Goal: Transaction & Acquisition: Purchase product/service

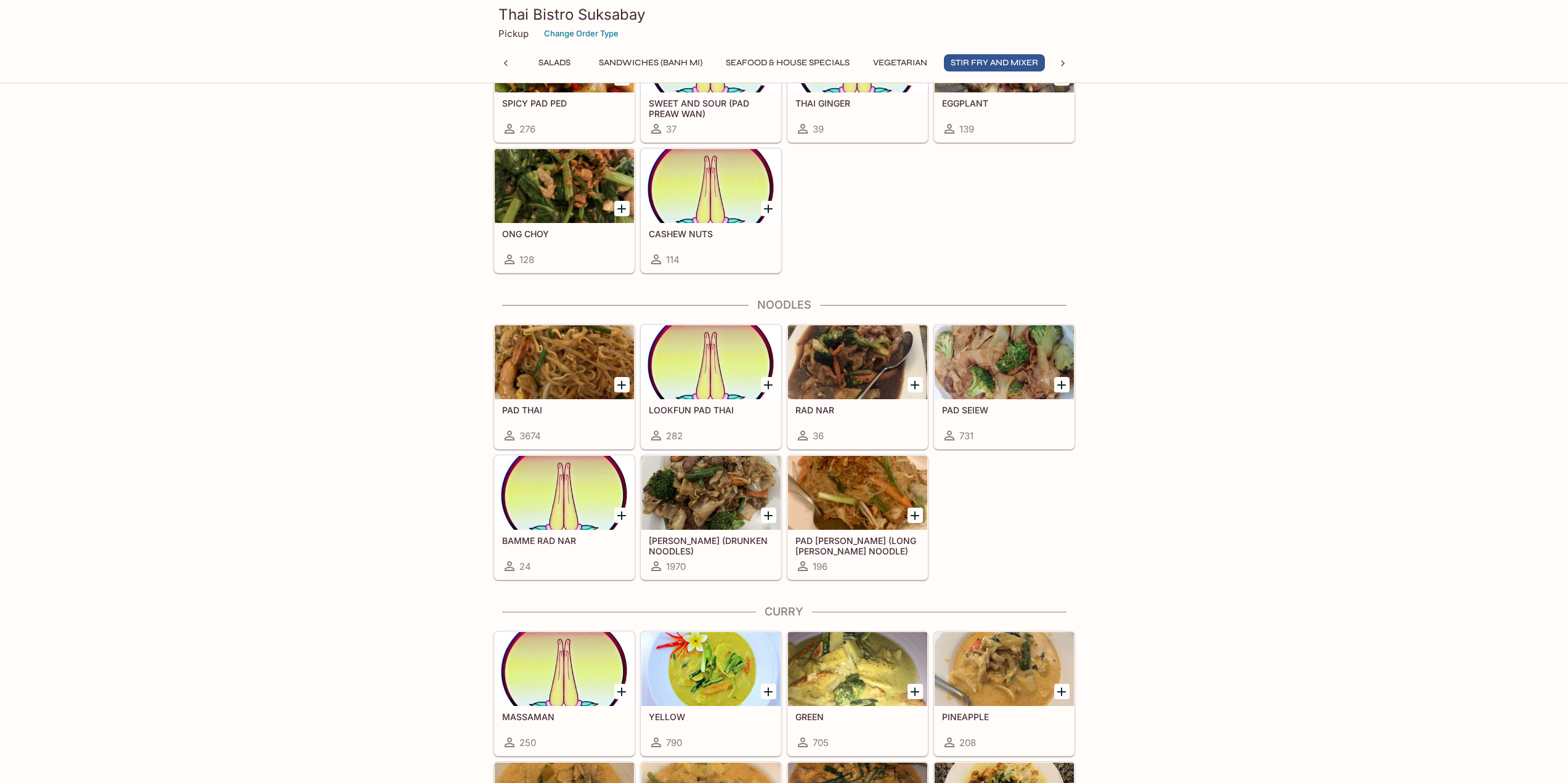
scroll to position [2525, 0]
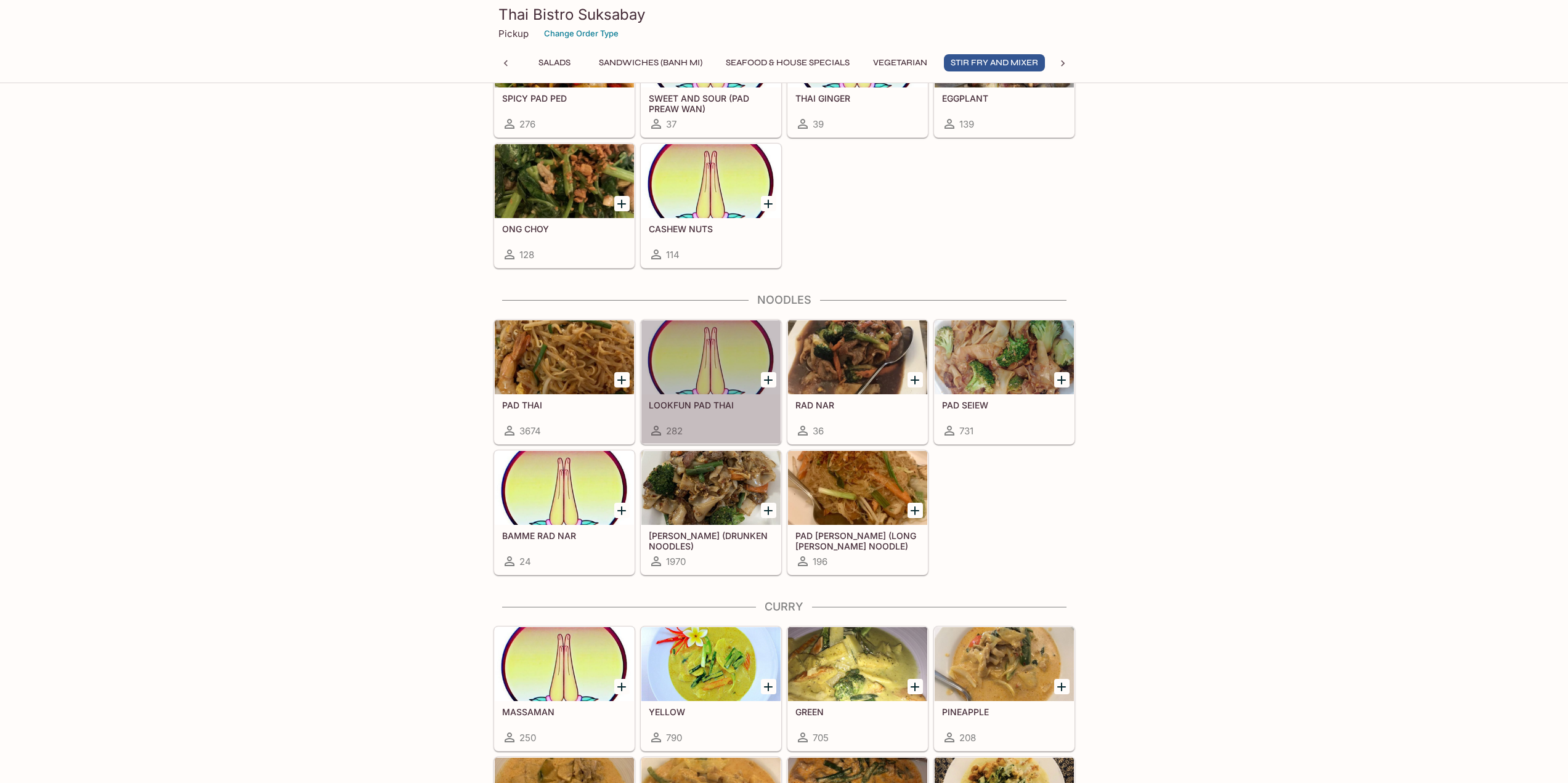
click at [707, 400] on h5 "LOOKFUN PAD THAI" at bounding box center [711, 405] width 125 height 11
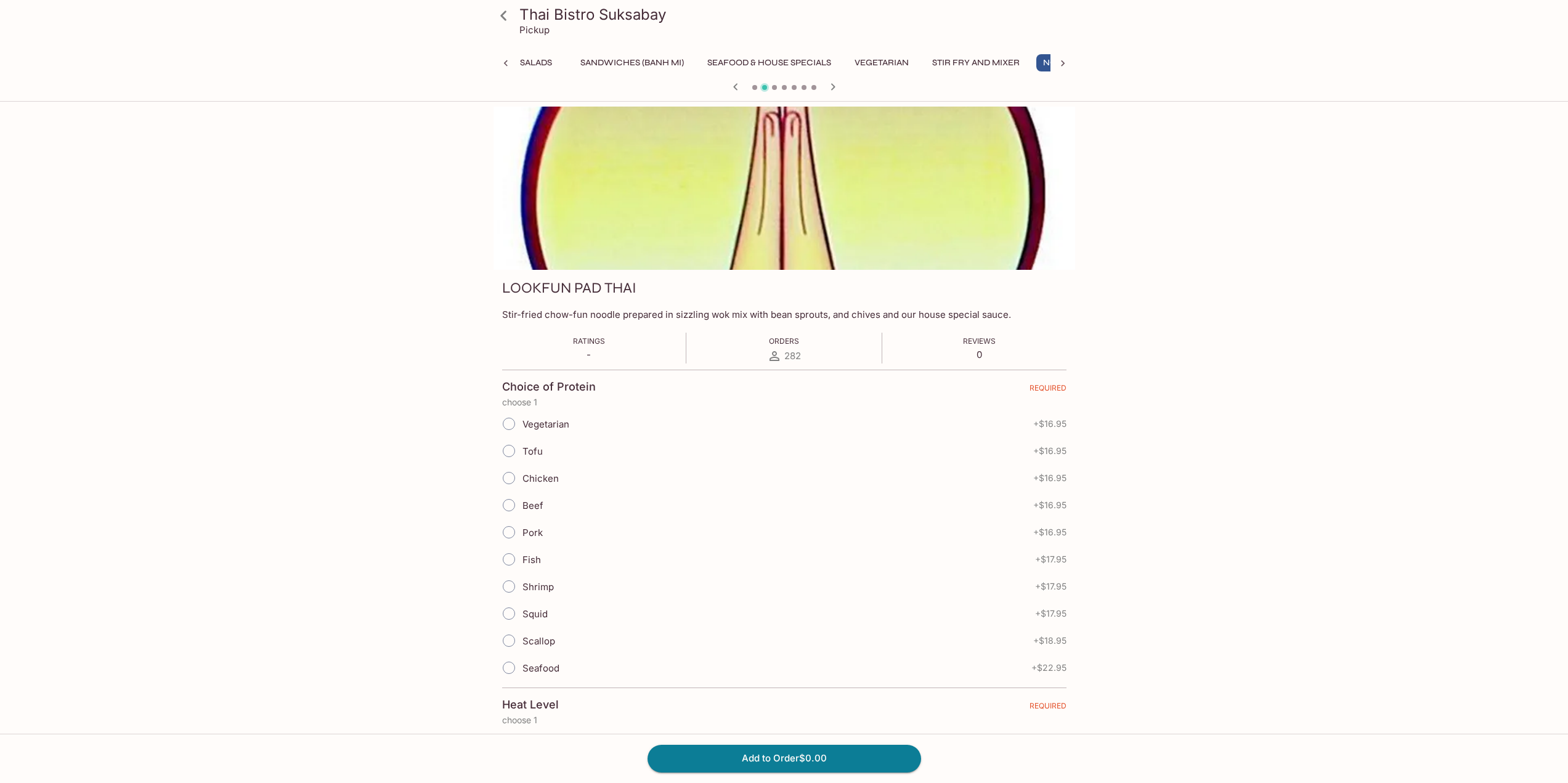
scroll to position [0, 304]
click at [515, 449] on input "Tofu" at bounding box center [509, 451] width 26 height 26
radio input "true"
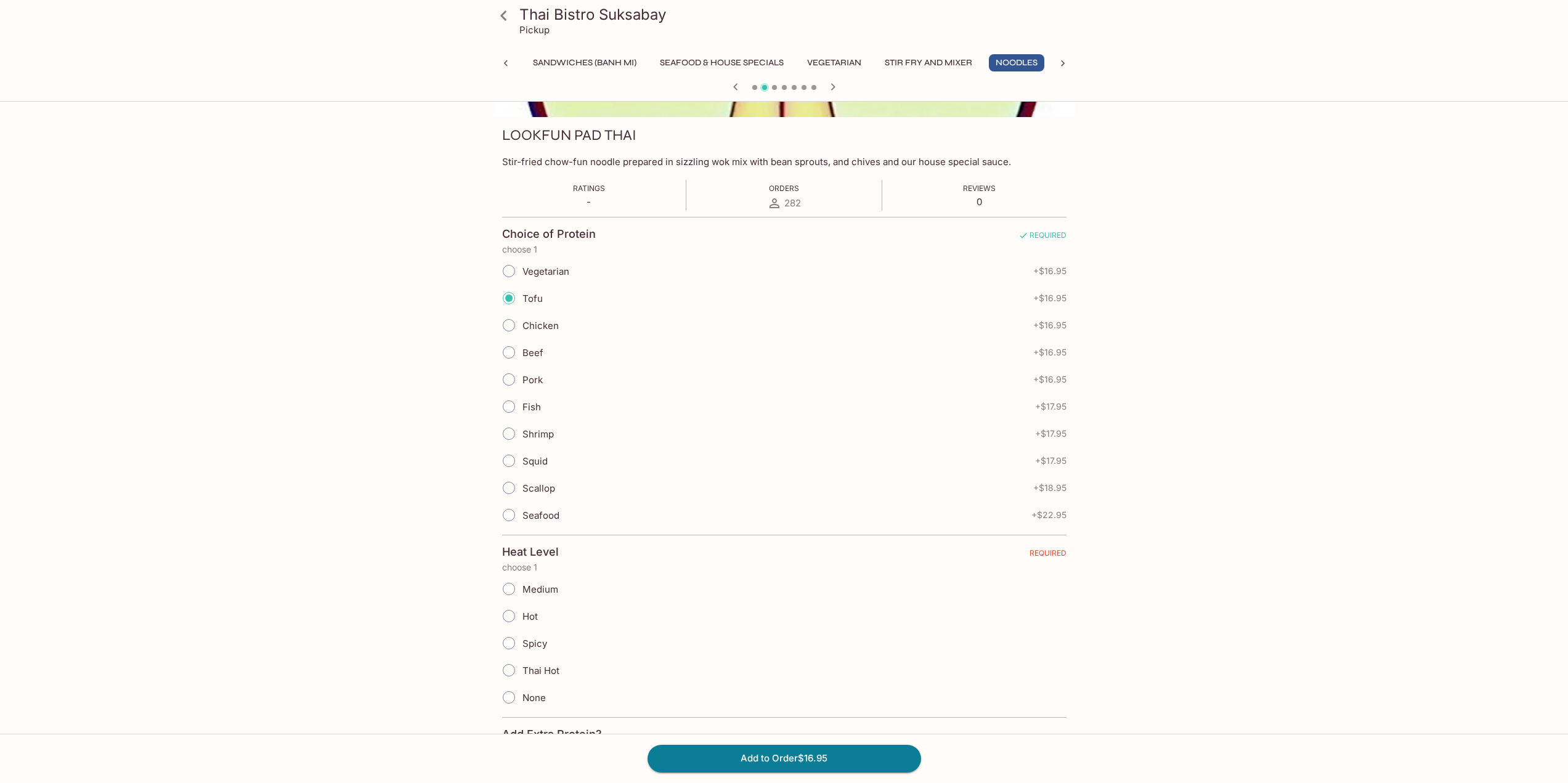
scroll to position [184, 0]
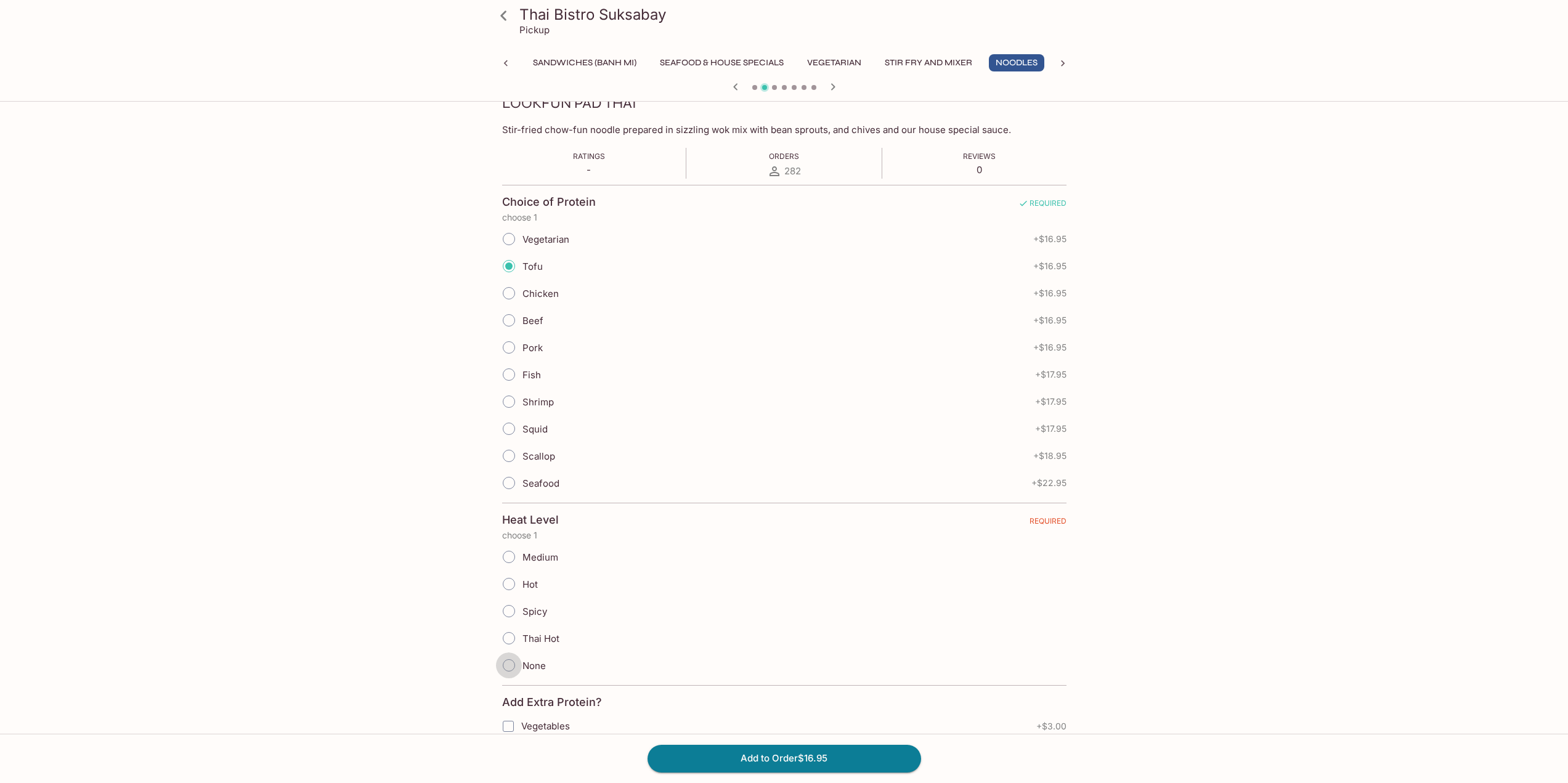
click at [511, 662] on input "None" at bounding box center [509, 665] width 26 height 26
radio input "true"
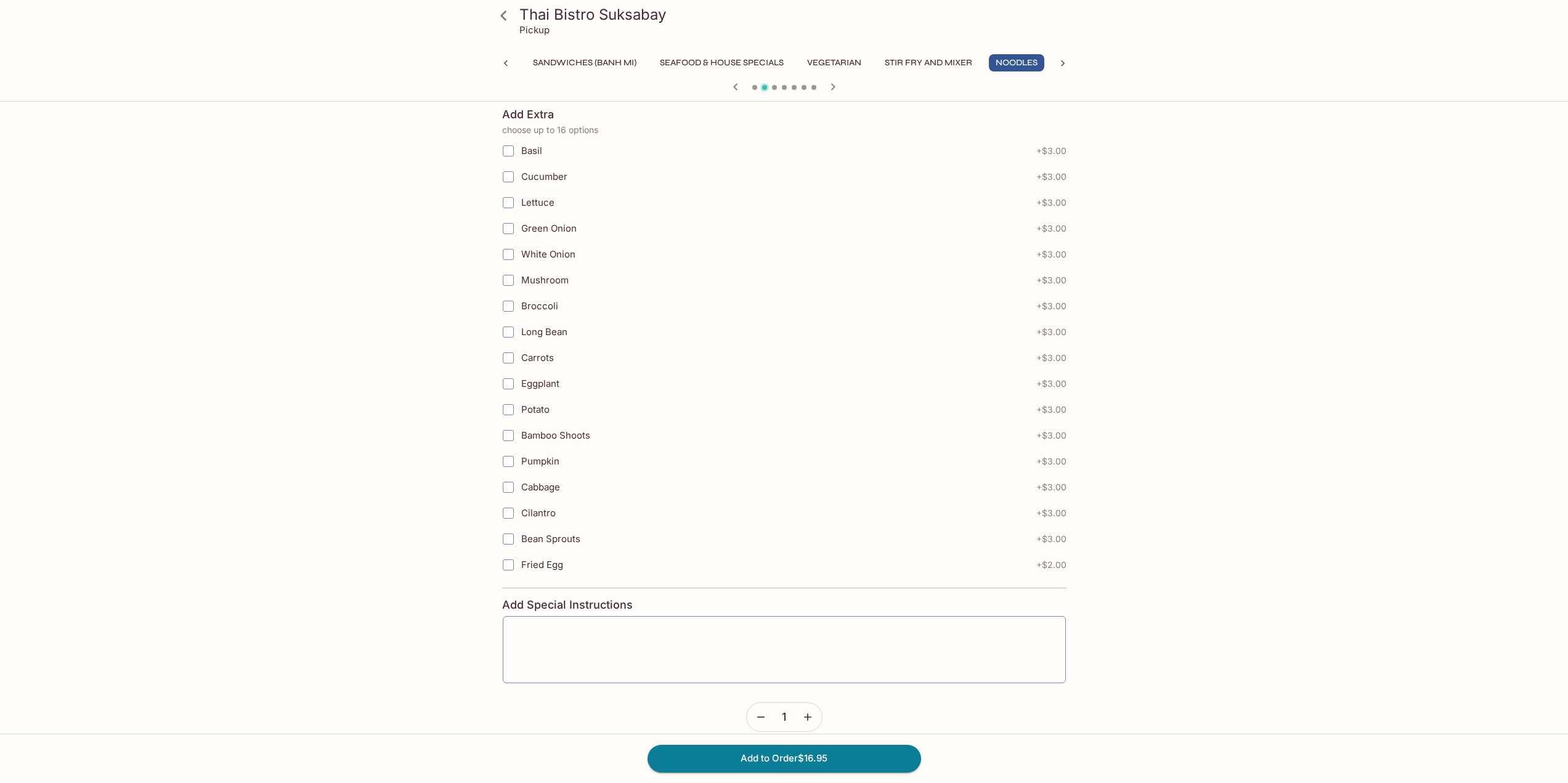
scroll to position [1082, 0]
click at [833, 763] on button "Add to Order $16.95" at bounding box center [784, 758] width 273 height 27
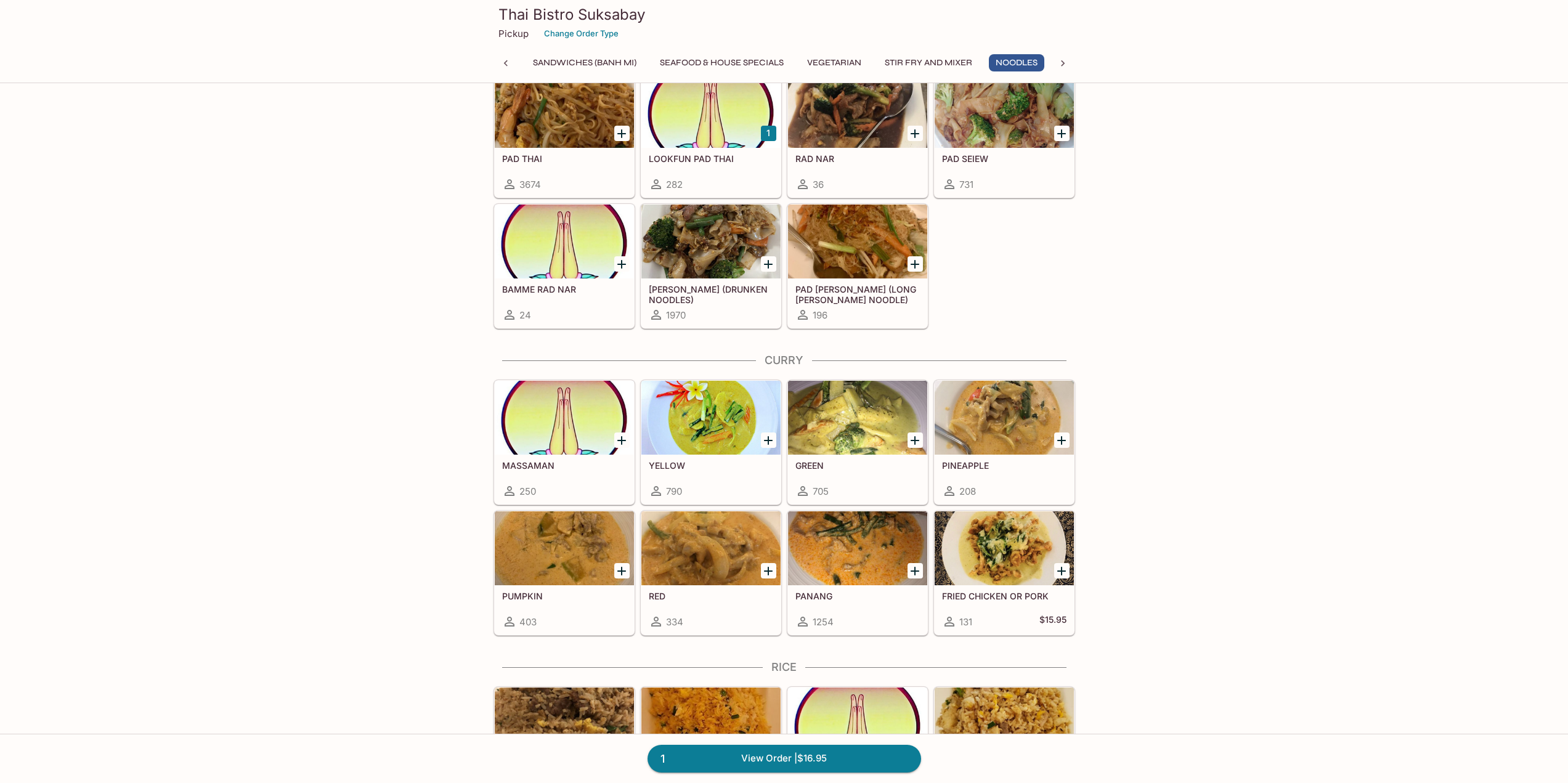
click at [718, 427] on div at bounding box center [711, 417] width 139 height 74
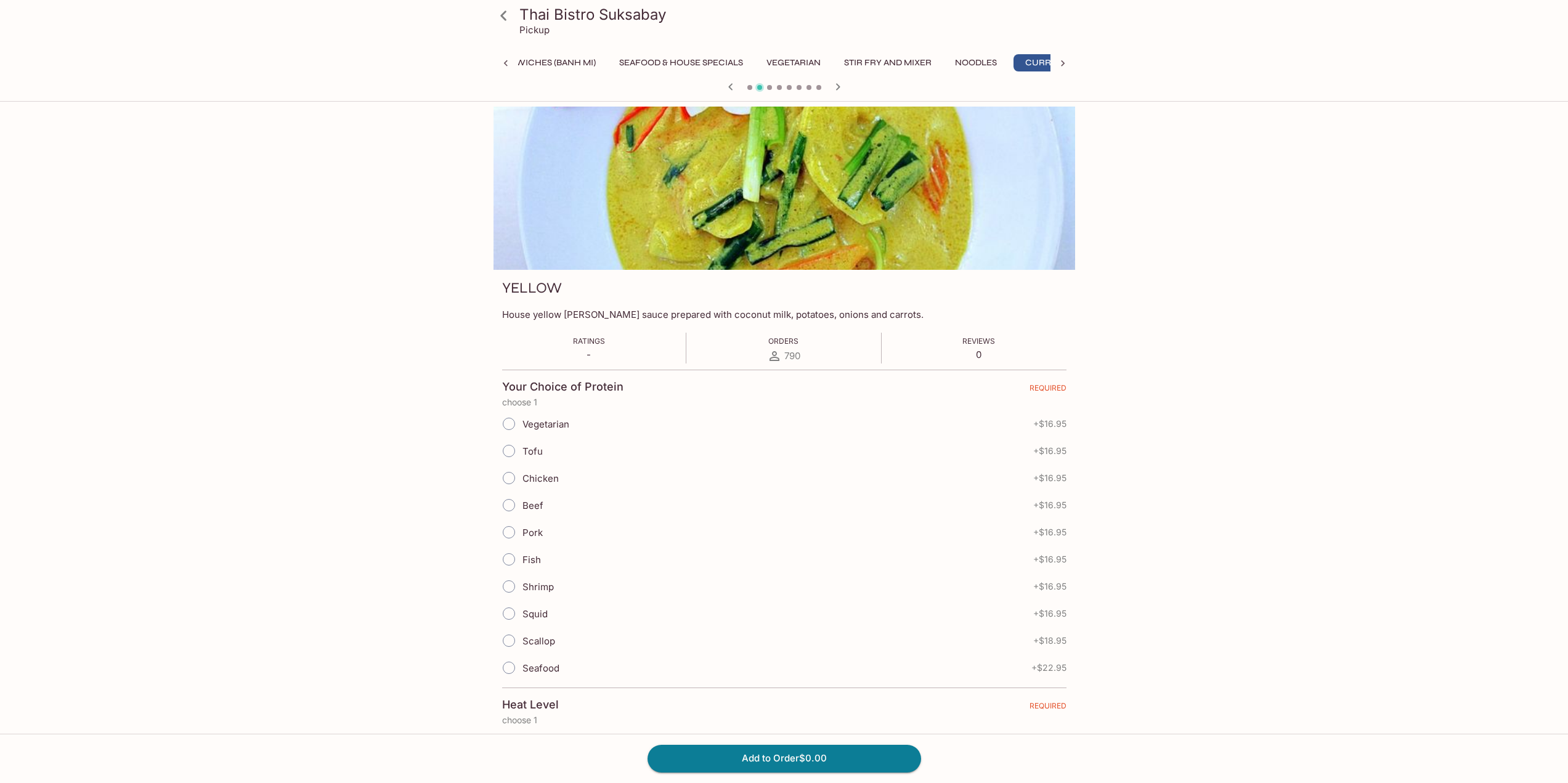
scroll to position [0, 370]
drag, startPoint x: 511, startPoint y: 449, endPoint x: 534, endPoint y: 456, distance: 24.0
click at [511, 449] on input "Tofu" at bounding box center [509, 451] width 26 height 26
click at [509, 451] on input "Tofu" at bounding box center [509, 451] width 26 height 26
radio input "true"
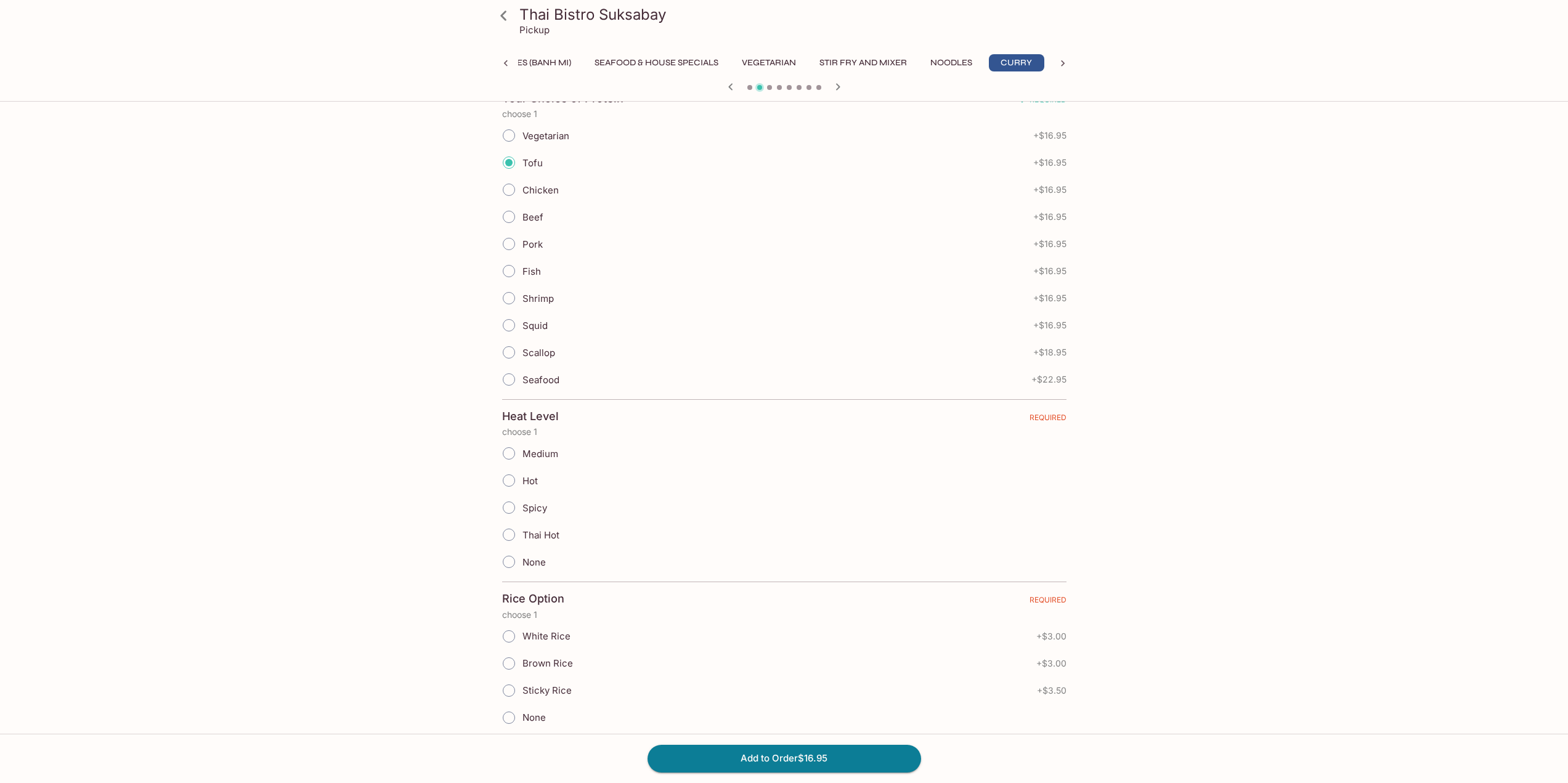
scroll to position [431, 0]
click at [507, 421] on input "None" at bounding box center [509, 418] width 26 height 26
radio input "true"
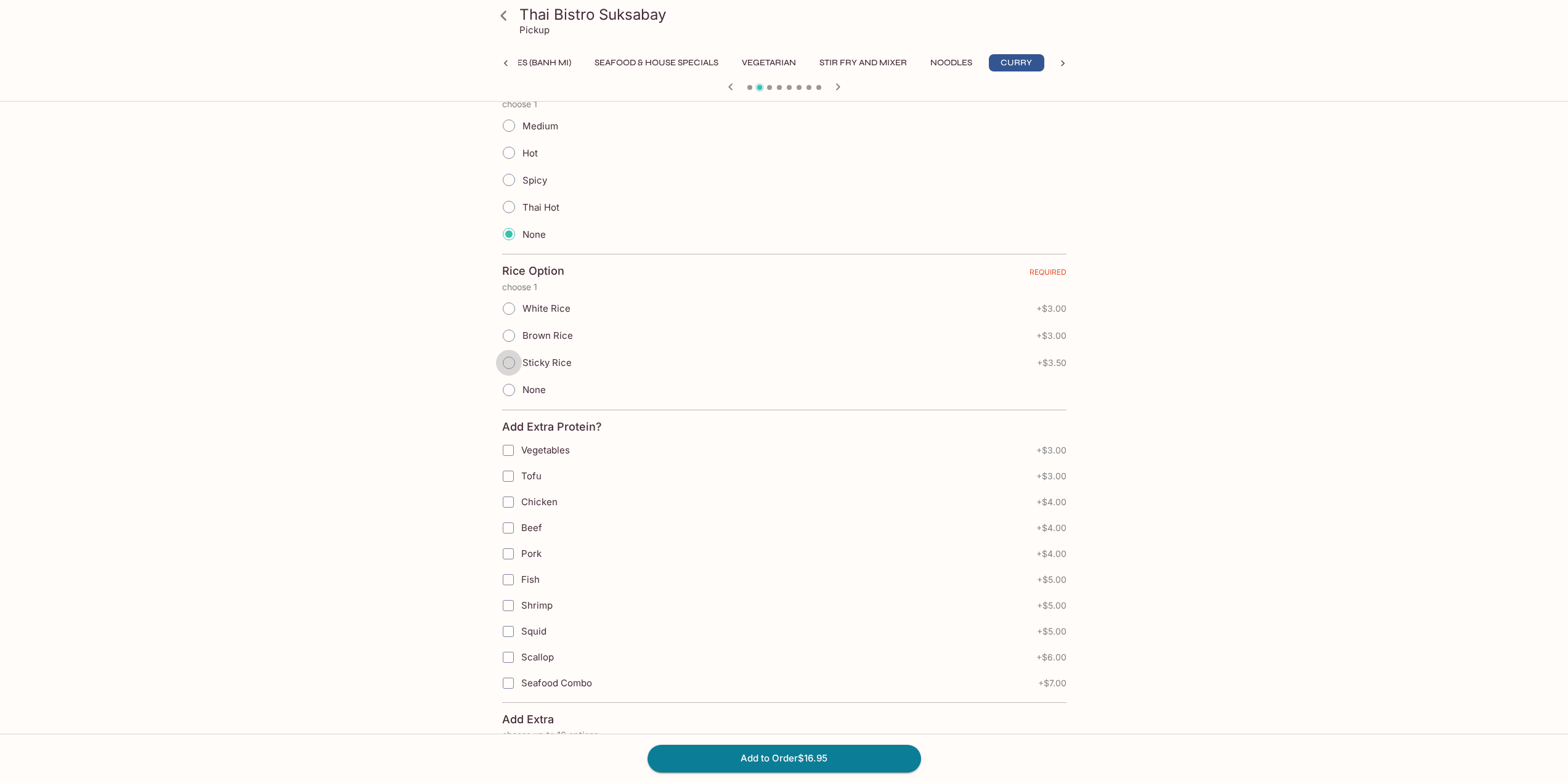
click at [509, 357] on input "Sticky Rice" at bounding box center [509, 363] width 26 height 26
click at [509, 362] on input "Sticky Rice" at bounding box center [509, 363] width 26 height 26
radio input "true"
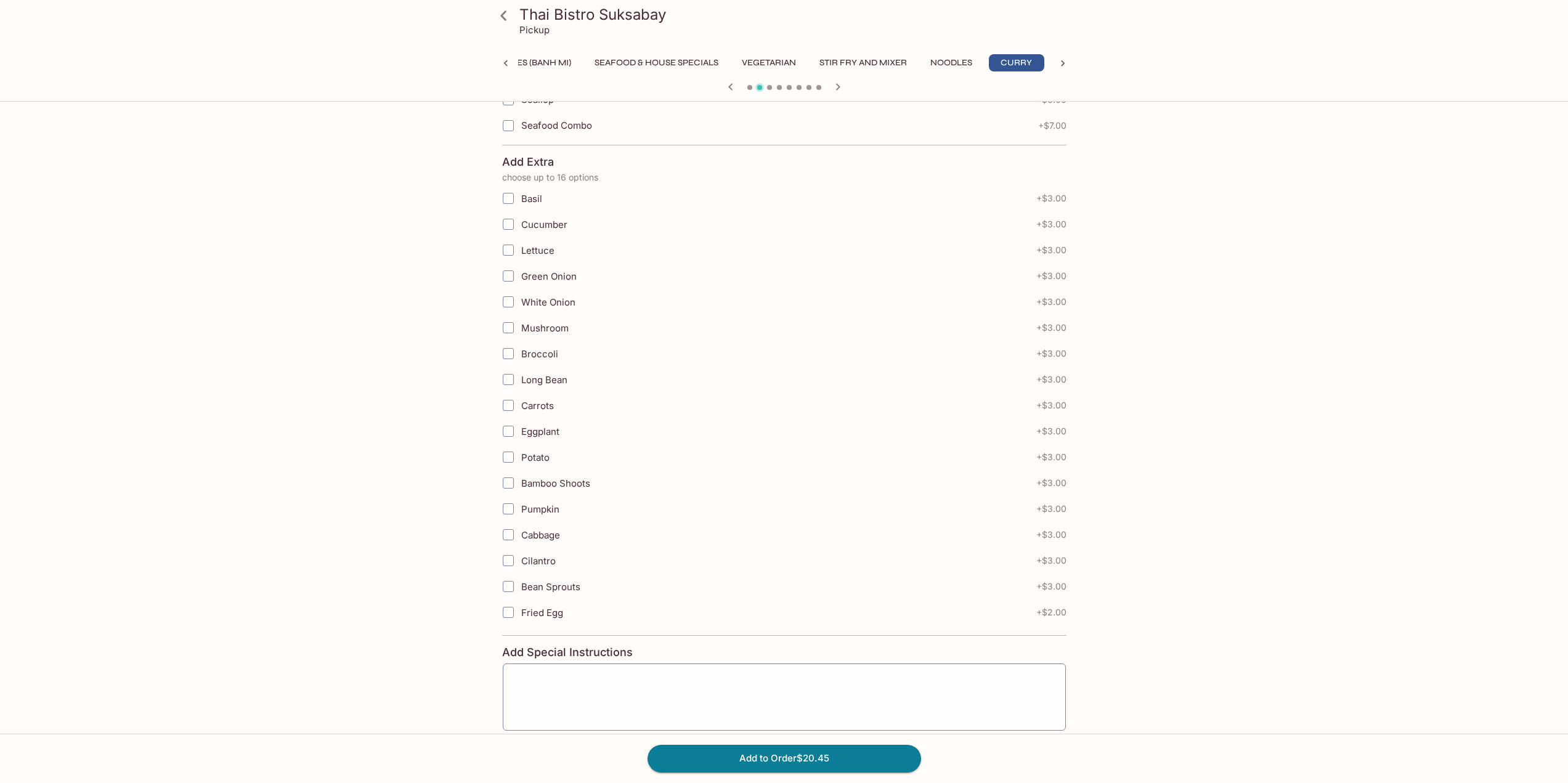
scroll to position [1232, 0]
click at [821, 755] on button "Add to Order $20.45" at bounding box center [784, 758] width 273 height 27
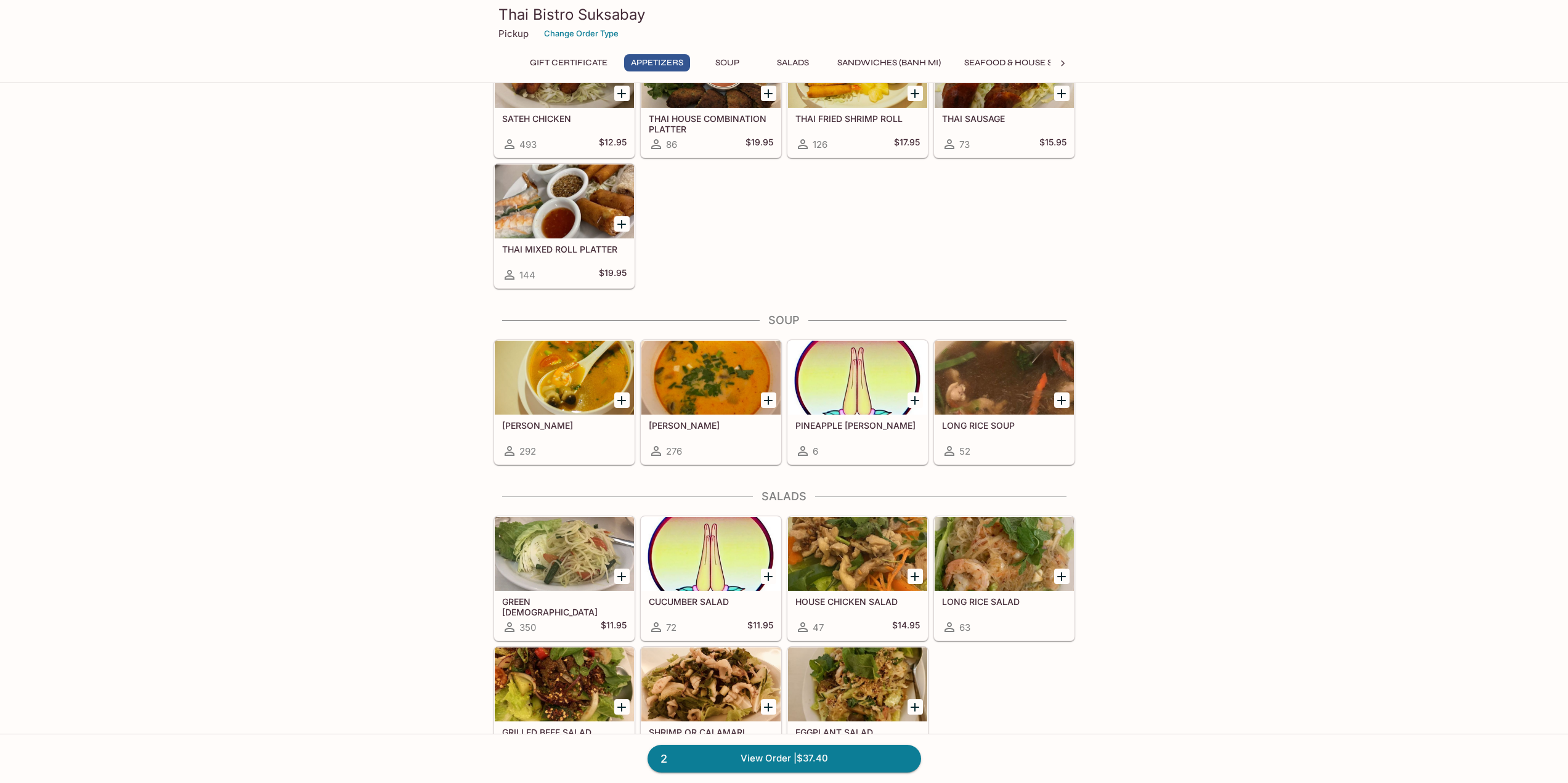
scroll to position [616, 0]
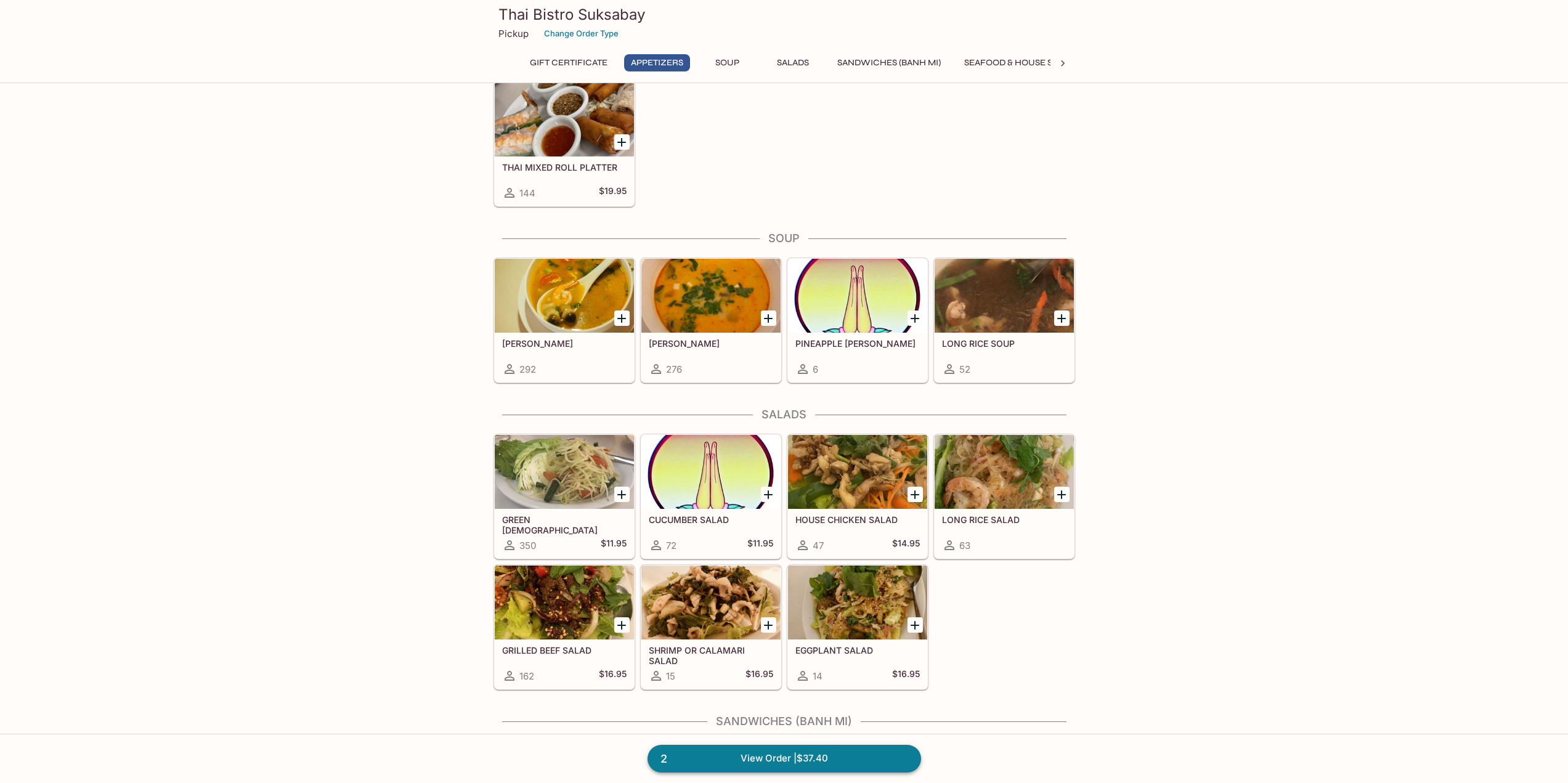
click at [862, 759] on link "2 View Order | $37.40" at bounding box center [784, 758] width 273 height 27
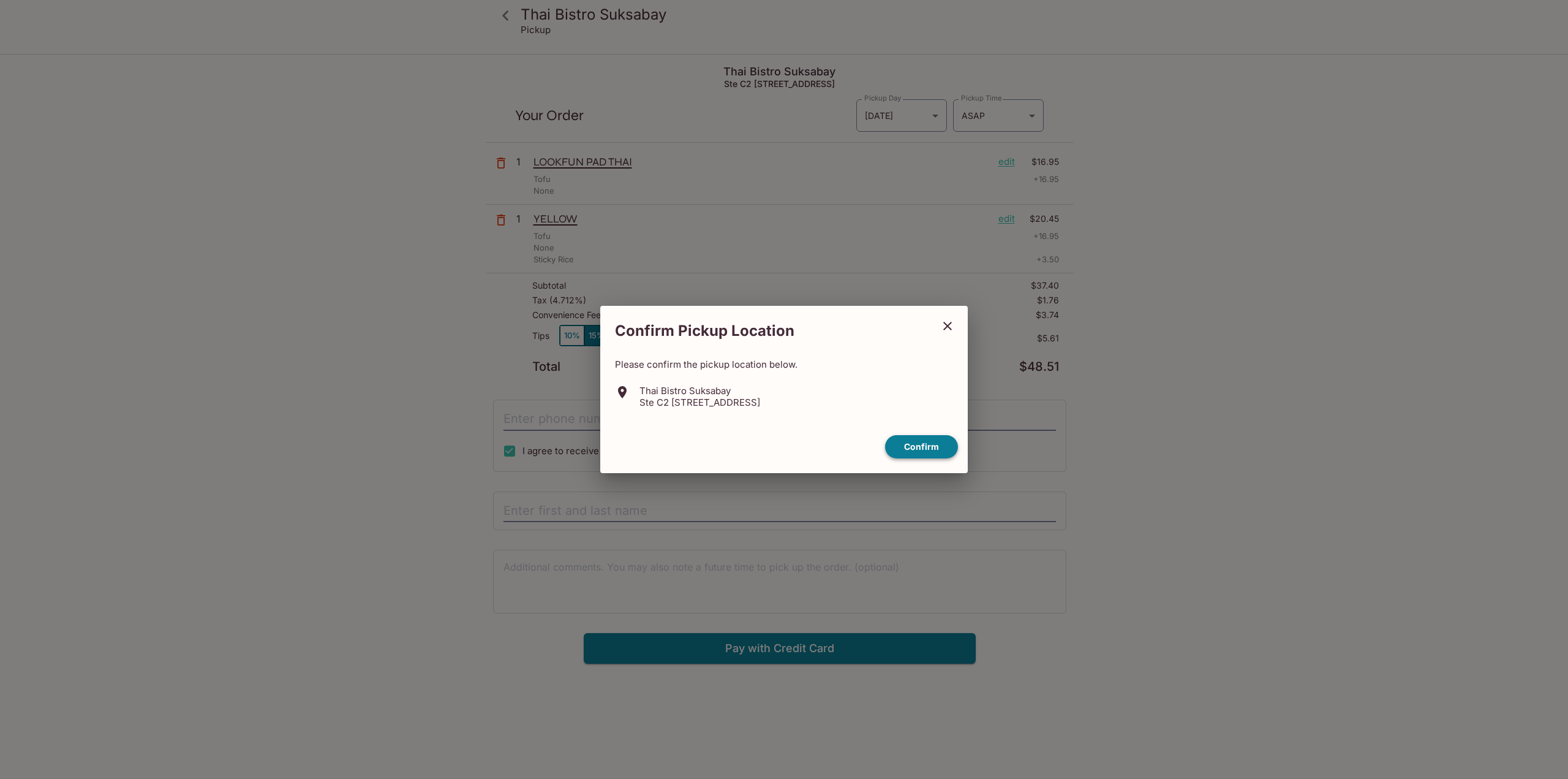
click at [908, 447] on button "Confirm" at bounding box center [922, 447] width 73 height 24
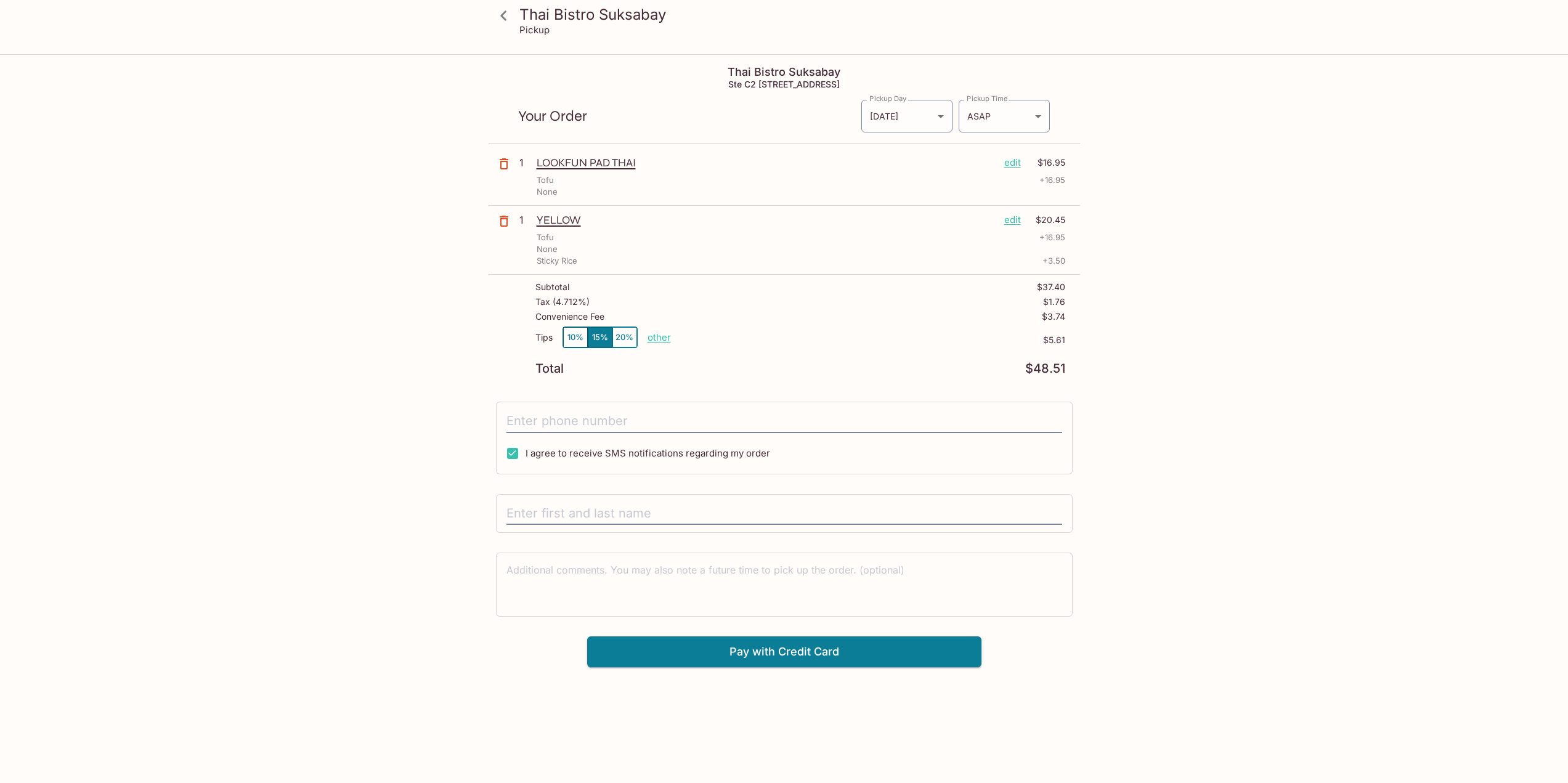
click at [577, 337] on button "10%" at bounding box center [575, 337] width 25 height 20
click at [513, 454] on input "I agree to receive SMS notifications regarding my order" at bounding box center [512, 453] width 25 height 25
checkbox input "false"
click at [599, 505] on input "text" at bounding box center [784, 513] width 556 height 23
type input "[PERSON_NAME]"
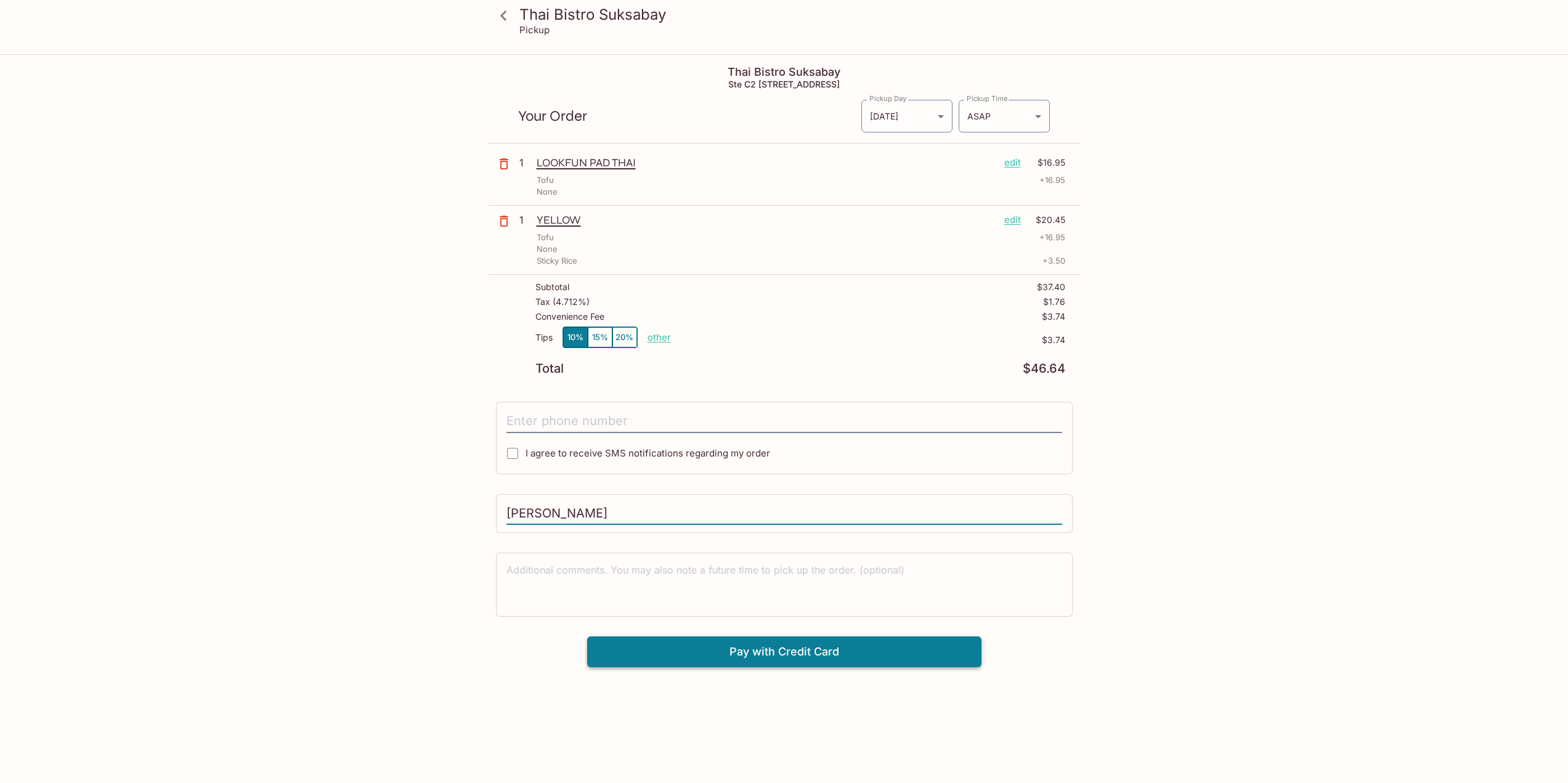
click at [772, 656] on button "Pay with Credit Card" at bounding box center [784, 651] width 394 height 31
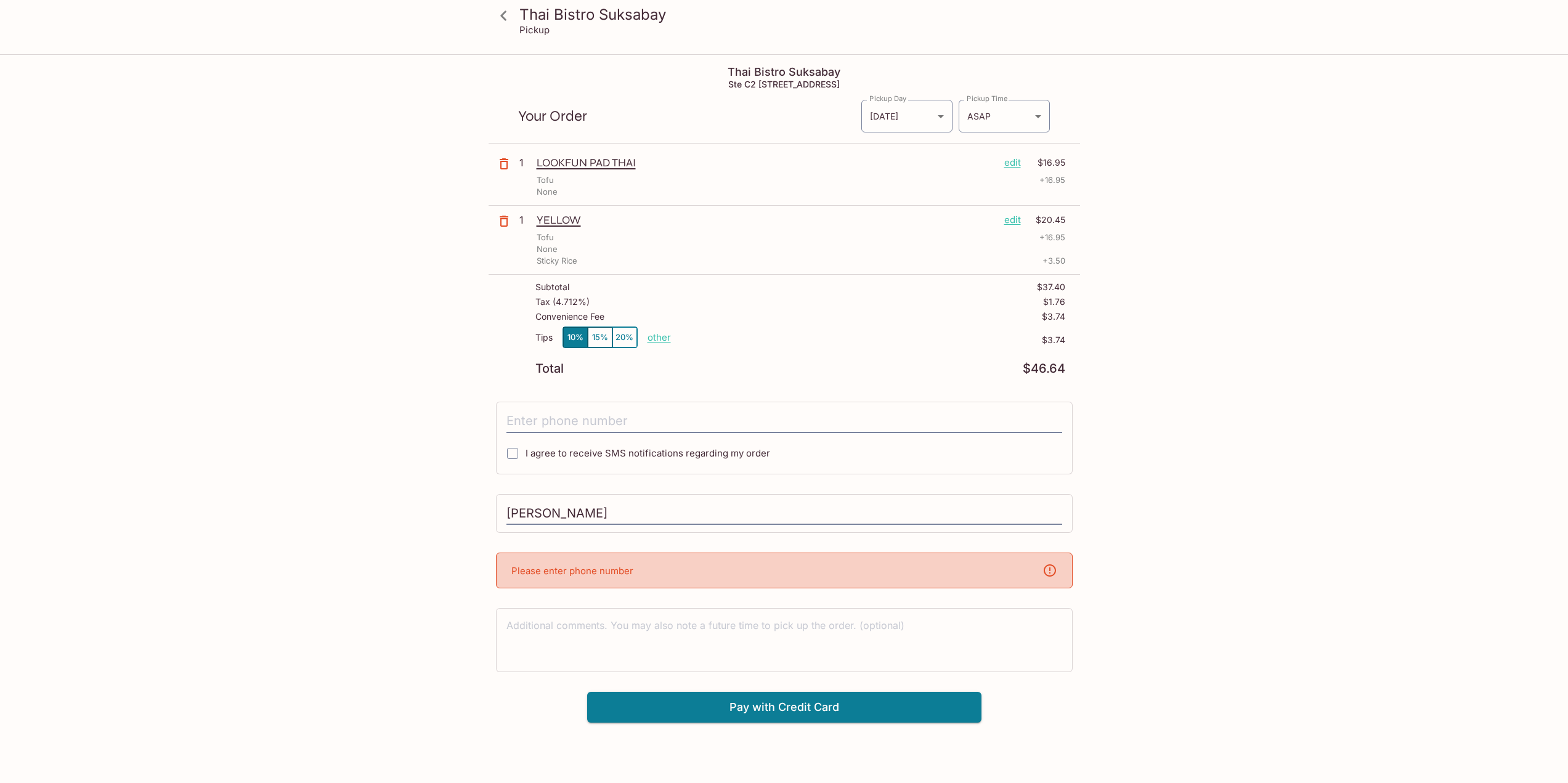
click at [628, 577] on div "Please enter phone number" at bounding box center [784, 570] width 577 height 36
click at [570, 427] on input "tel" at bounding box center [784, 421] width 556 height 23
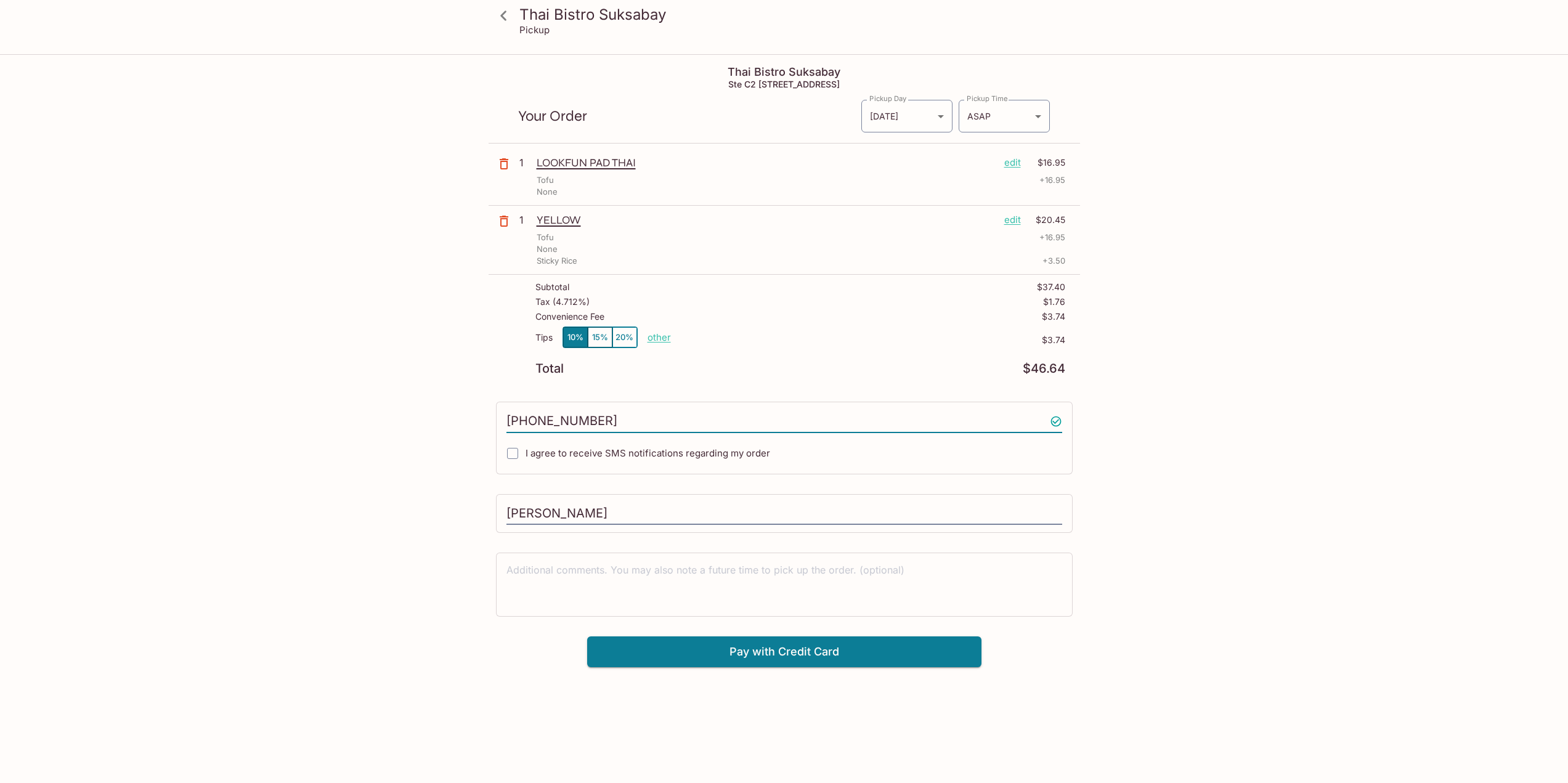
type input "8087817455"
click at [504, 453] on input "I agree to receive SMS notifications regarding my order" at bounding box center [512, 453] width 25 height 25
checkbox input "true"
click at [769, 657] on button "Pay with Credit Card" at bounding box center [784, 651] width 394 height 31
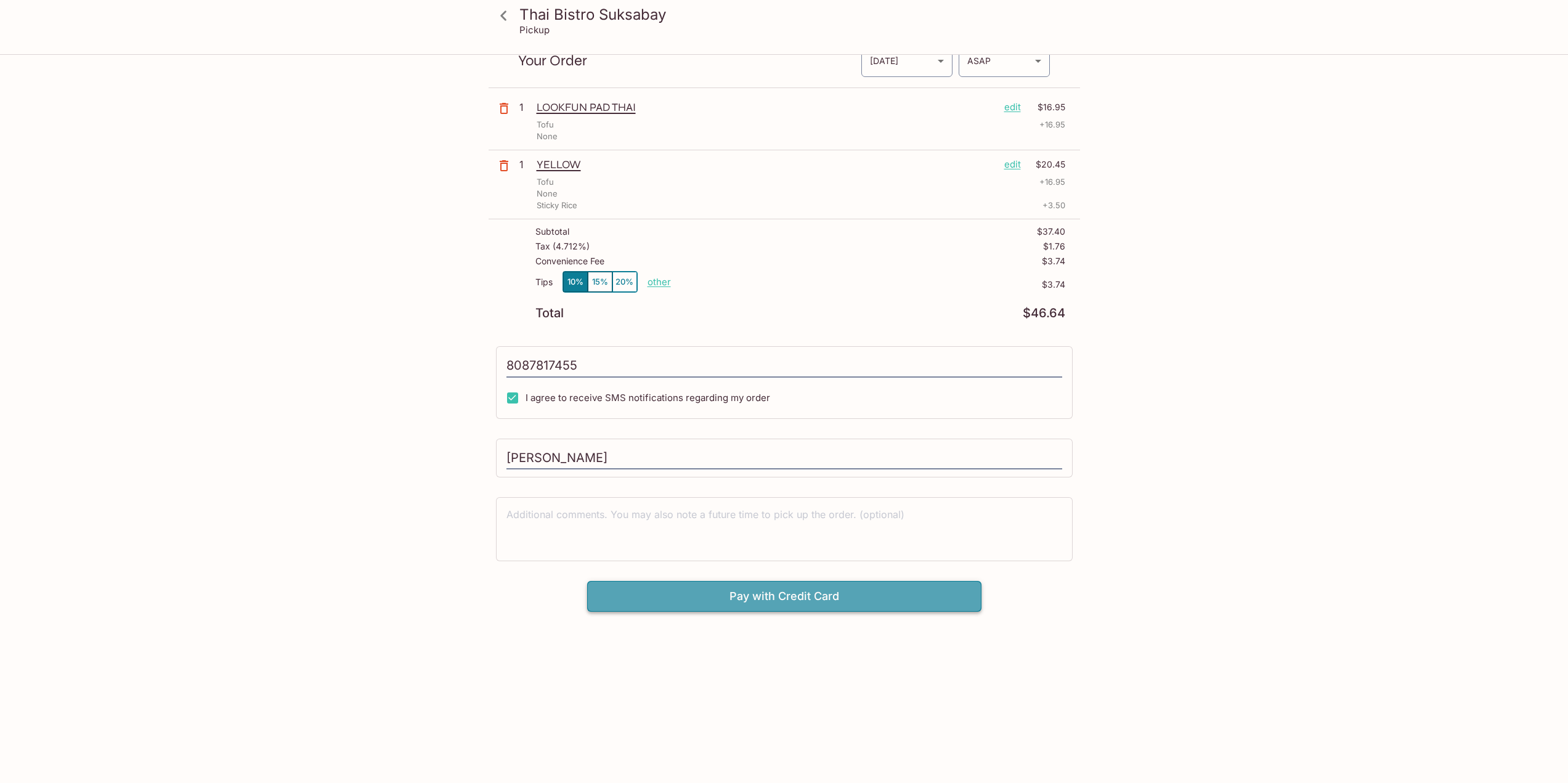
type input "[PHONE_NUMBER]"
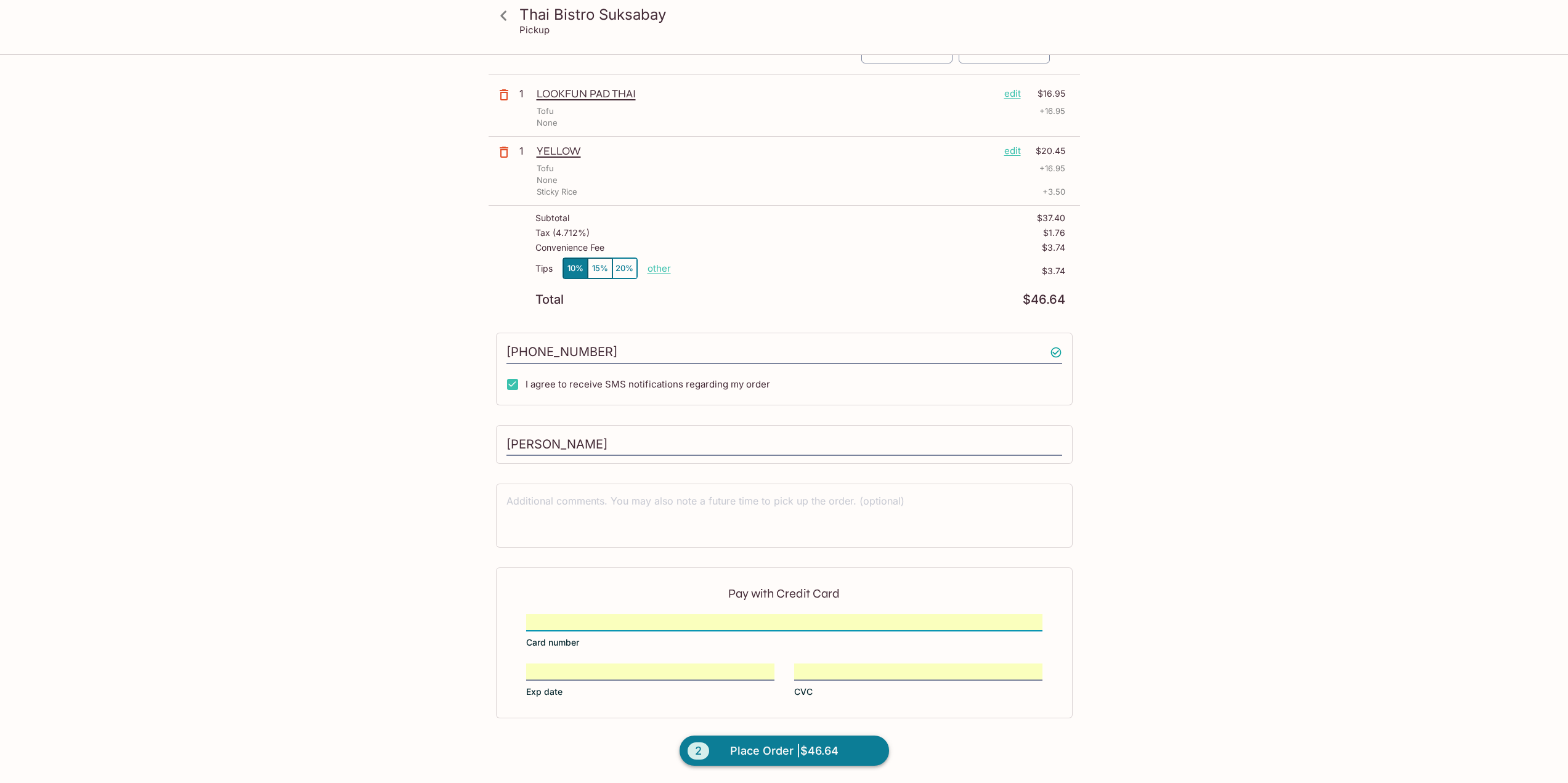
click at [763, 751] on span "Place Order | $46.64" at bounding box center [784, 751] width 108 height 20
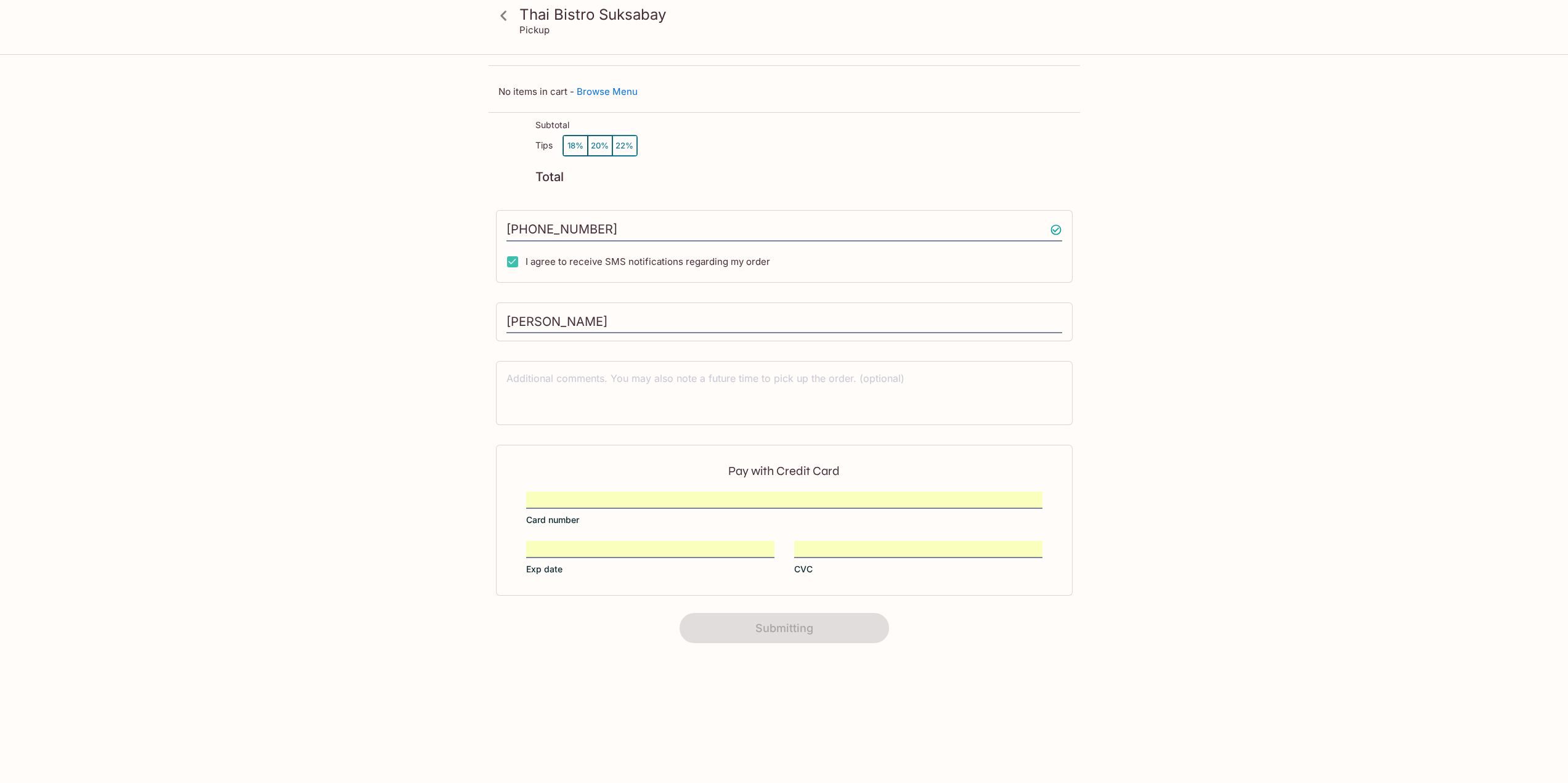
scroll to position [56, 0]
